Goal: Check status: Check status

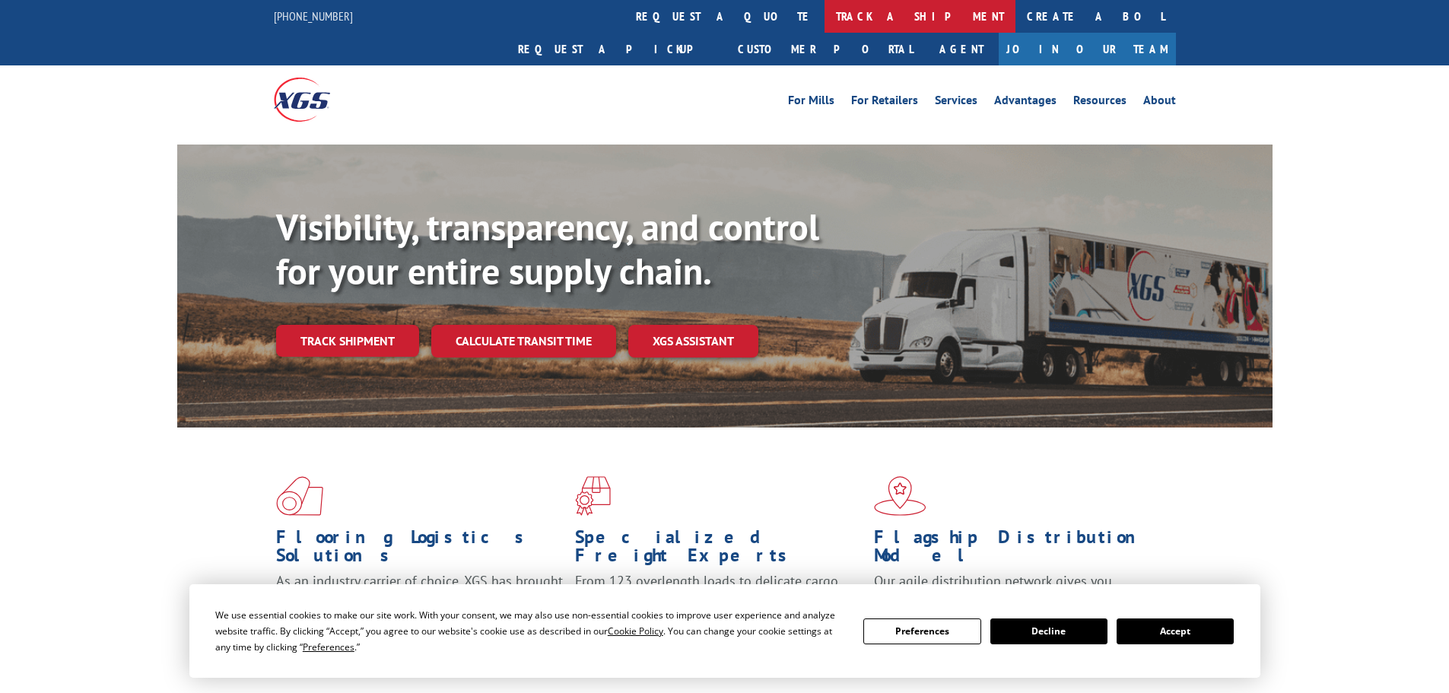
click at [824, 20] on link "track a shipment" at bounding box center [919, 16] width 191 height 33
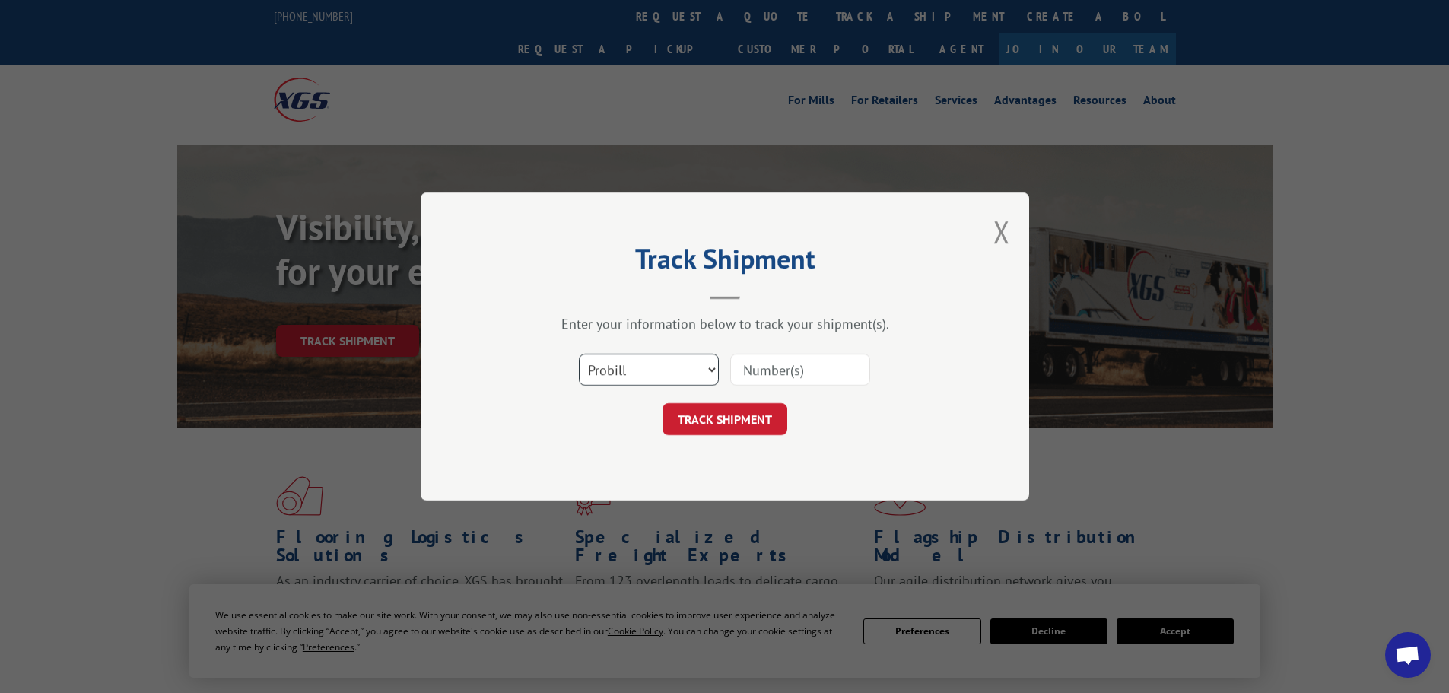
click at [637, 363] on select "Select category... Probill BOL PO" at bounding box center [649, 370] width 140 height 32
select select "po"
click at [579, 354] on select "Select category... Probill BOL PO" at bounding box center [649, 370] width 140 height 32
click at [797, 376] on input at bounding box center [800, 370] width 140 height 32
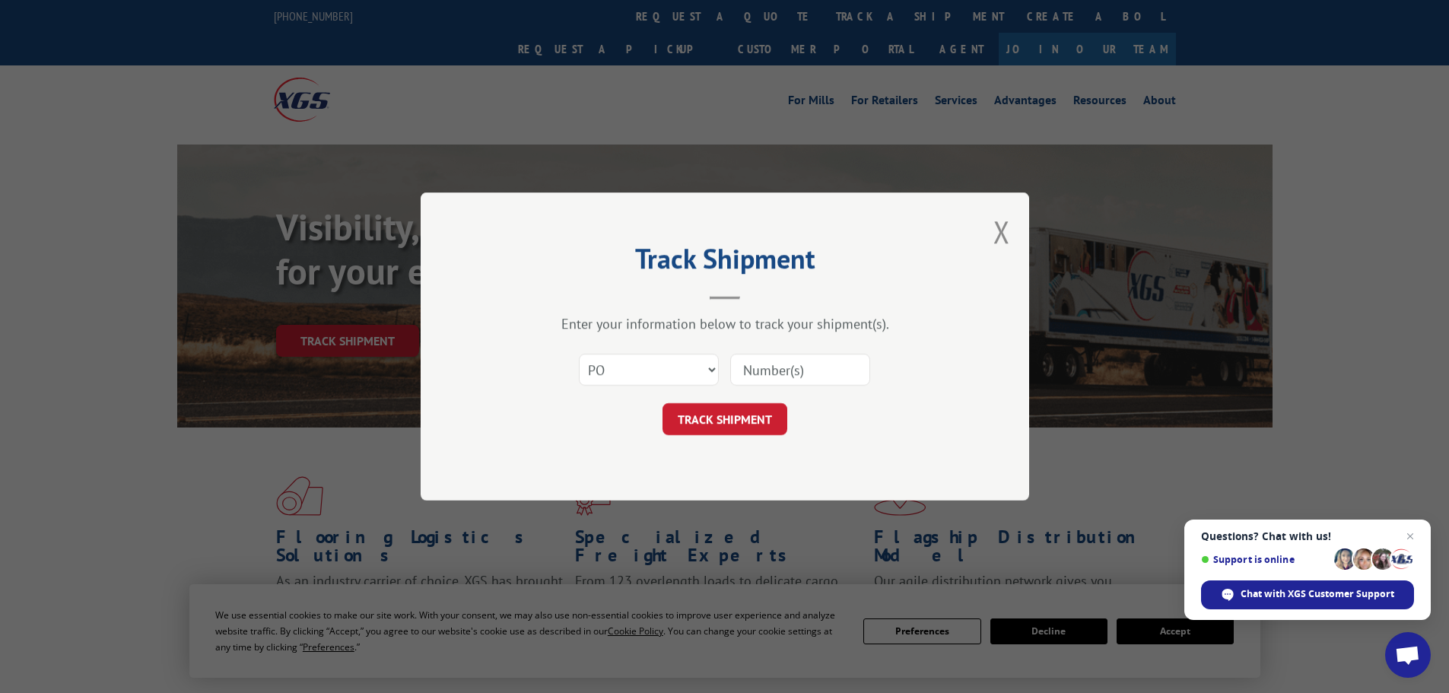
paste input "07523637"
type input "07523637"
click at [755, 407] on button "TRACK SHIPMENT" at bounding box center [724, 419] width 125 height 32
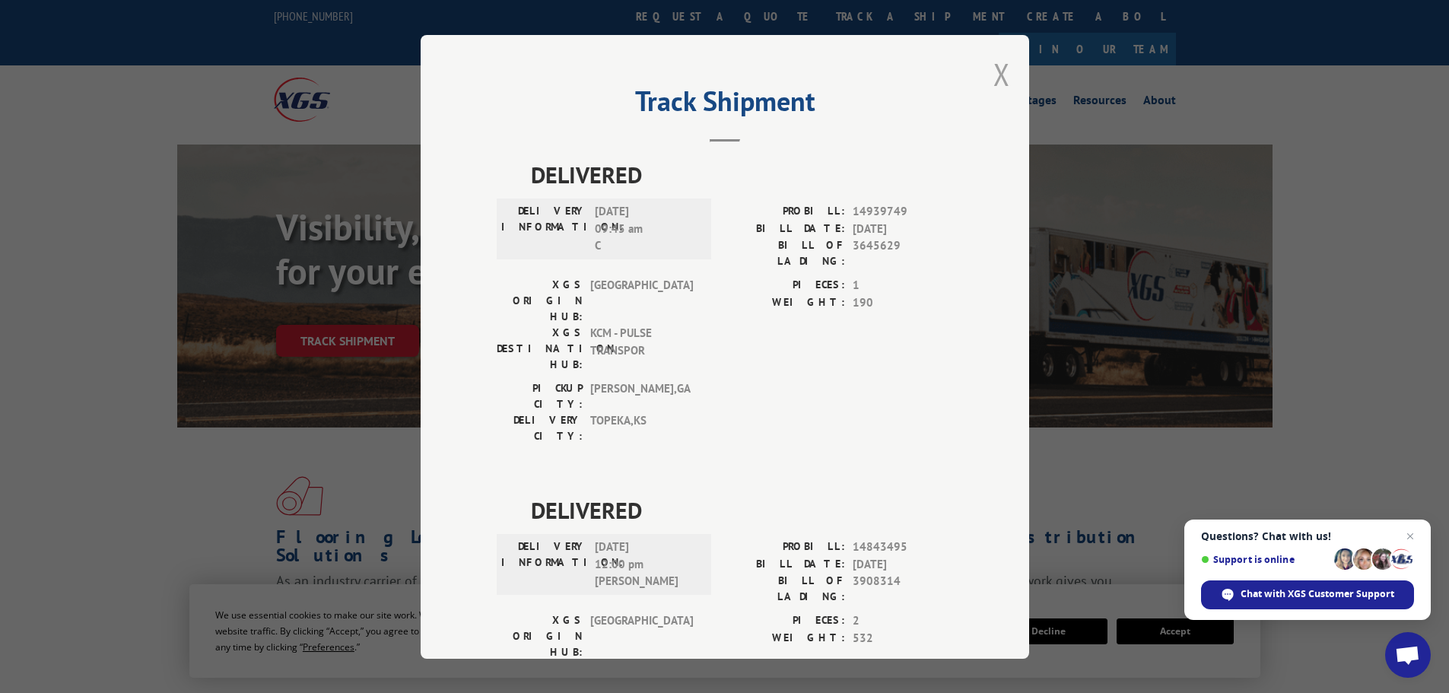
click at [1002, 75] on button "Close modal" at bounding box center [1001, 74] width 17 height 40
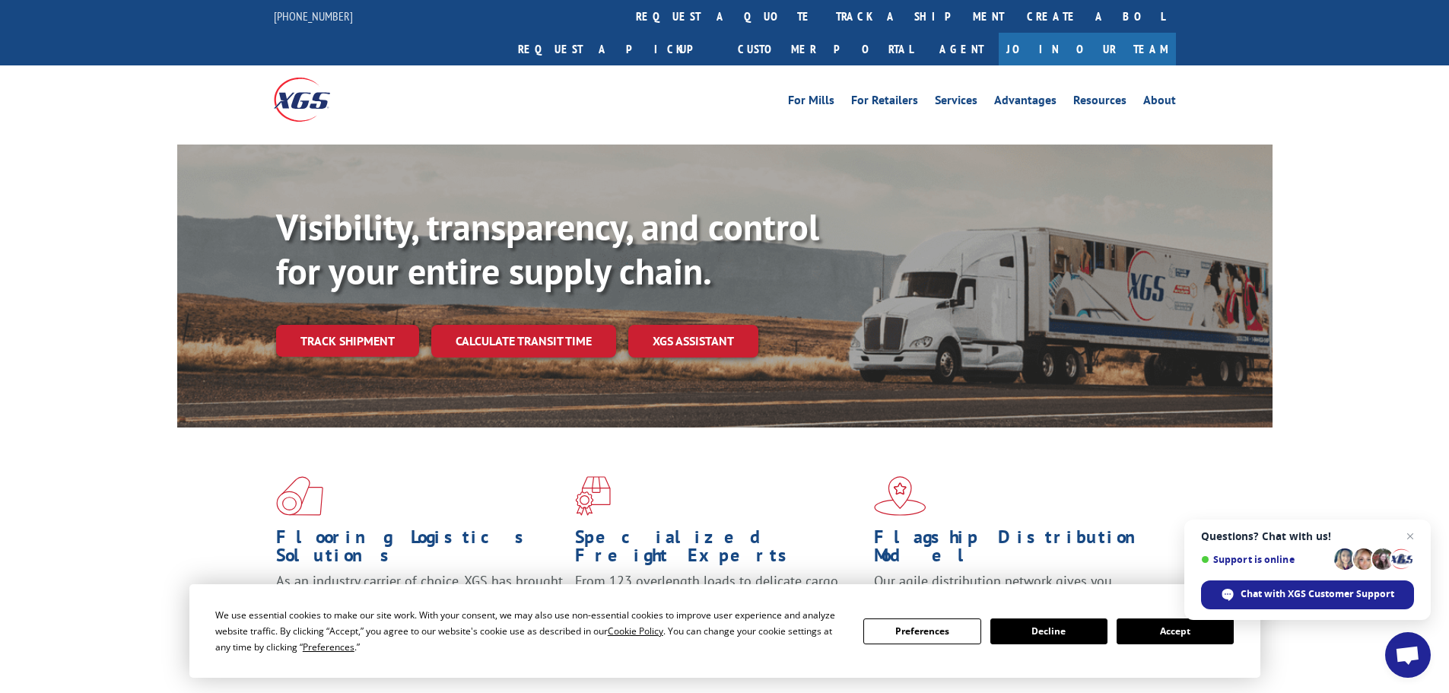
drag, startPoint x: 659, startPoint y: 10, endPoint x: 662, endPoint y: 20, distance: 10.3
click at [824, 10] on link "track a shipment" at bounding box center [919, 16] width 191 height 33
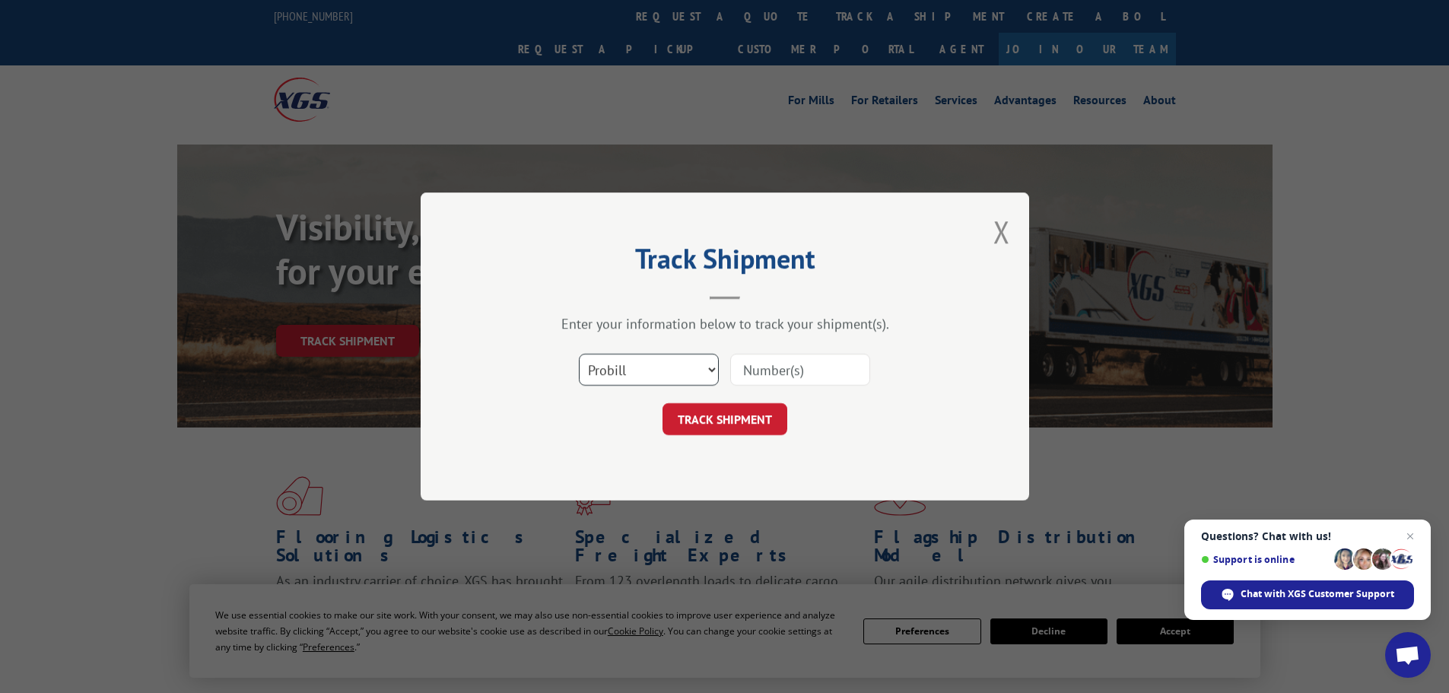
click at [603, 370] on select "Select category... Probill BOL PO" at bounding box center [649, 370] width 140 height 32
select select "po"
click at [579, 354] on select "Select category... Probill BOL PO" at bounding box center [649, 370] width 140 height 32
click at [773, 360] on input at bounding box center [800, 370] width 140 height 32
paste input "07523654"
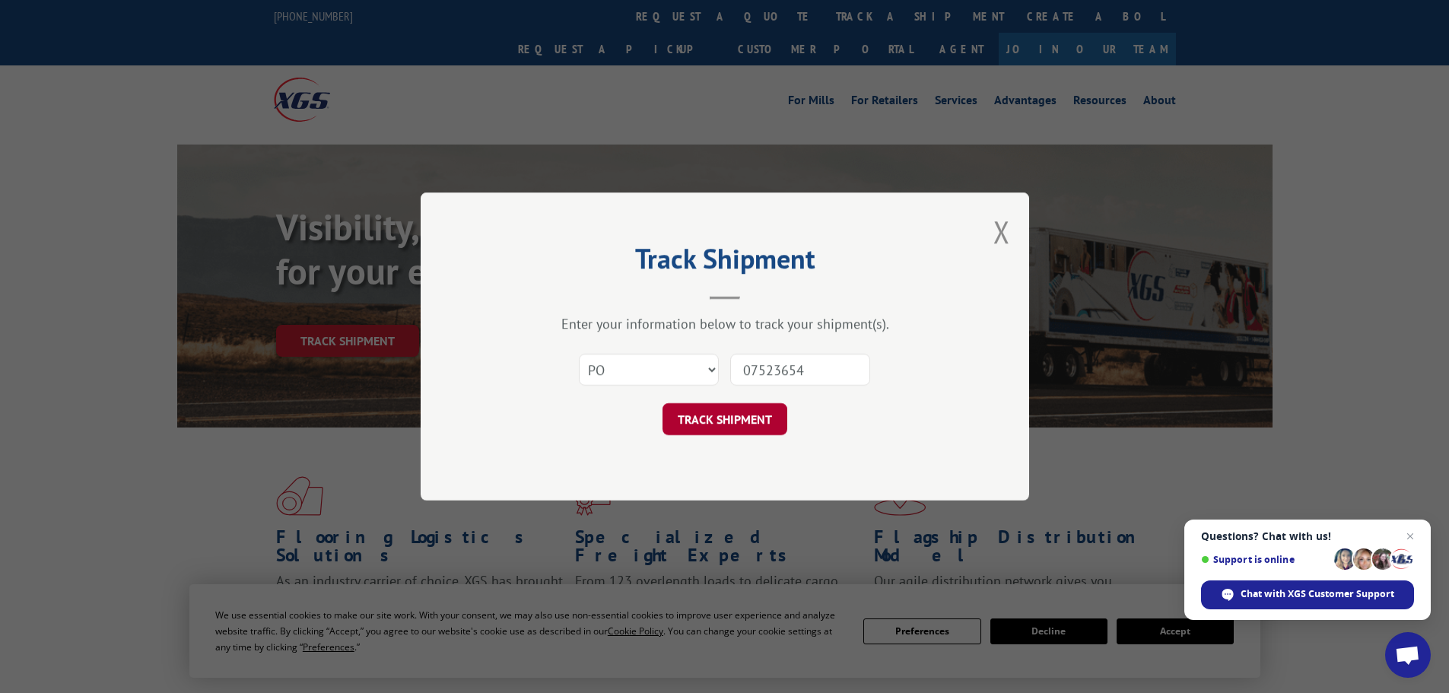
type input "07523654"
click at [773, 403] on button "TRACK SHIPMENT" at bounding box center [724, 419] width 125 height 32
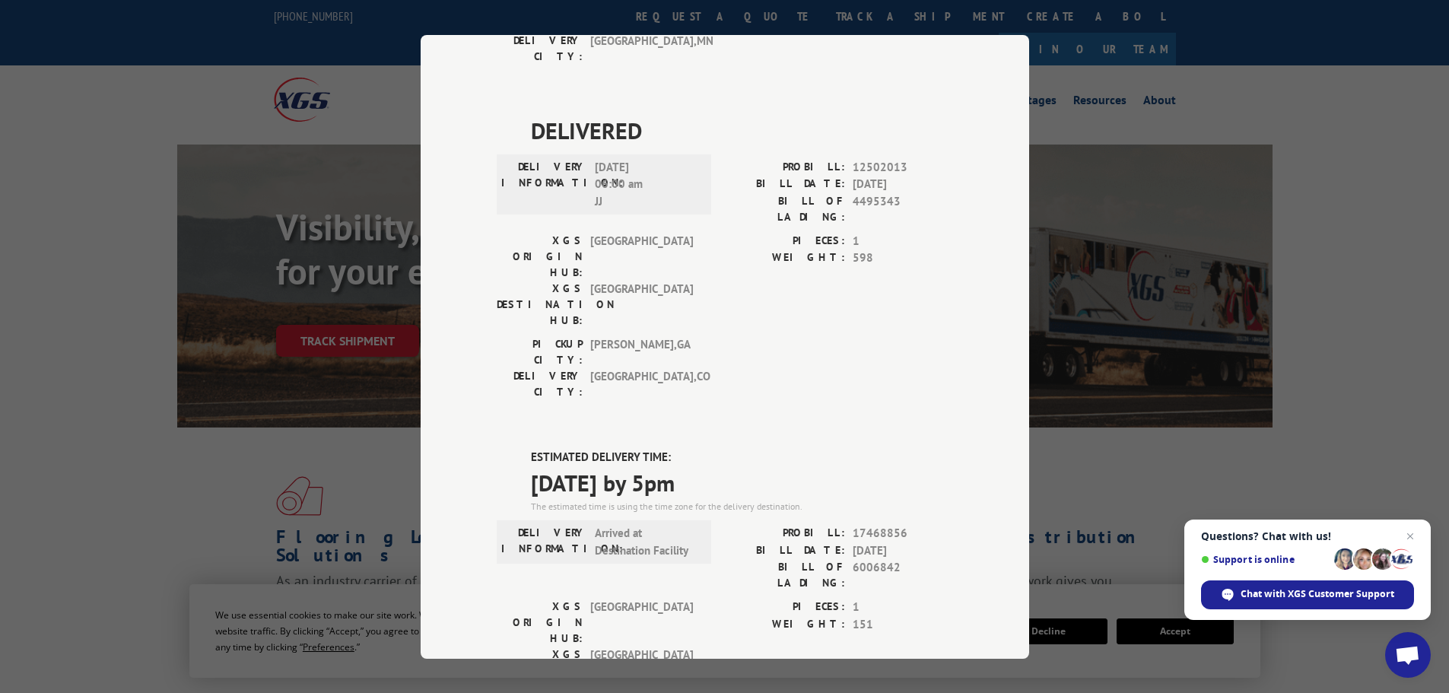
scroll to position [325, 0]
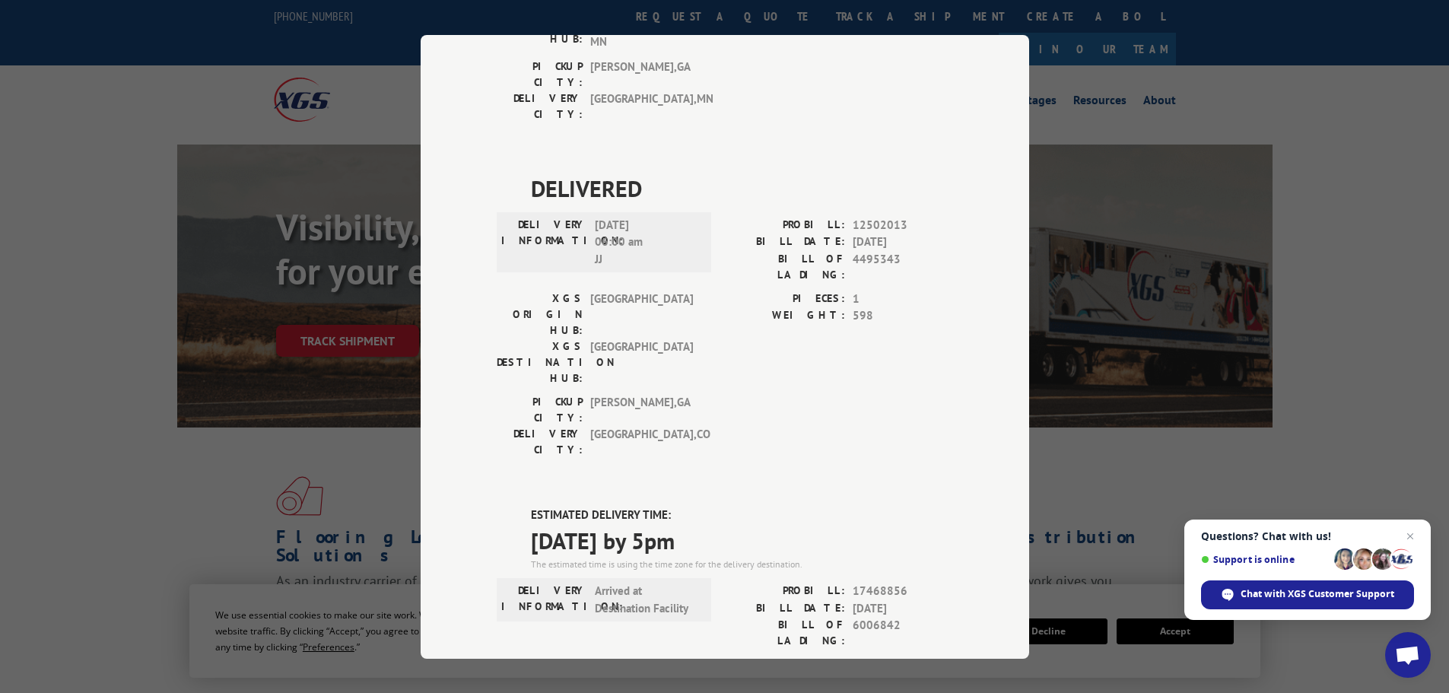
click at [71, 156] on div "Track Shipment DELIVERED DELIVERY INFORMATION: PROBILL: 8918015 BILL DATE: [DAT…" at bounding box center [724, 346] width 1449 height 693
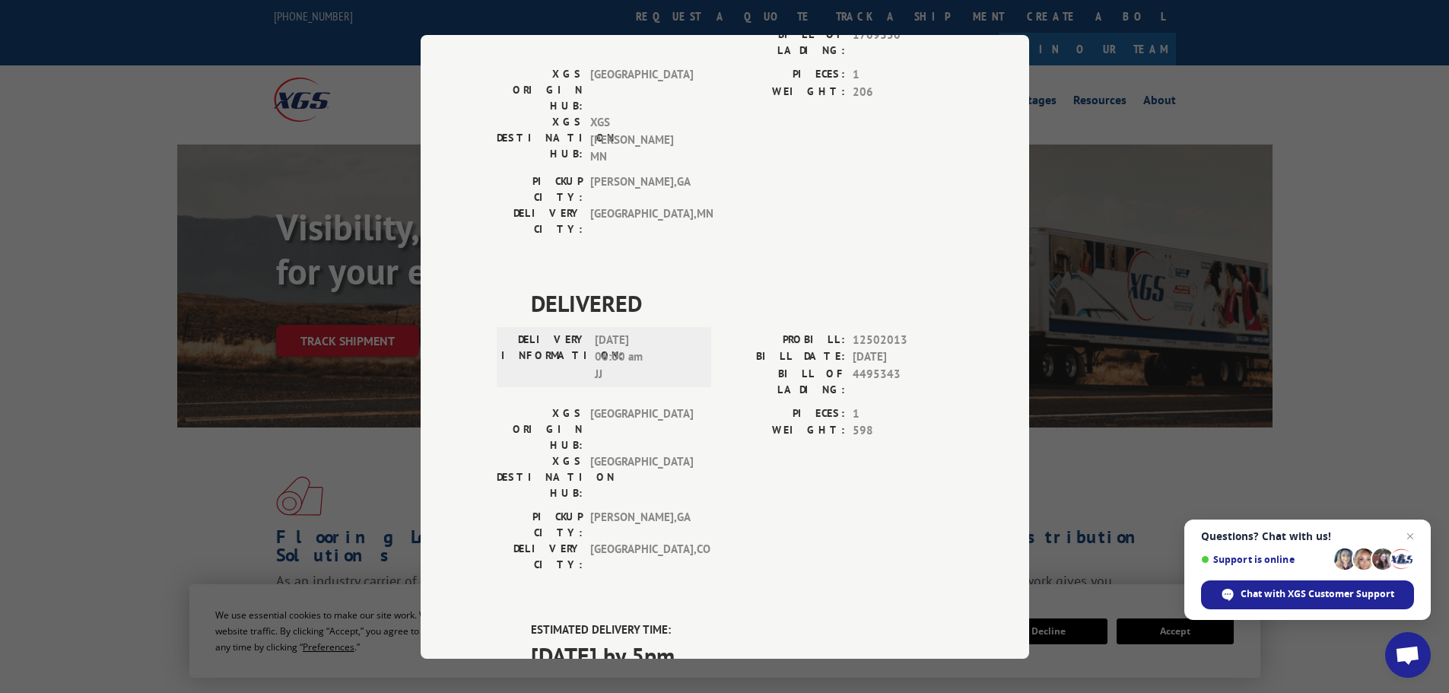
scroll to position [97, 0]
